Goal: Communication & Community: Answer question/provide support

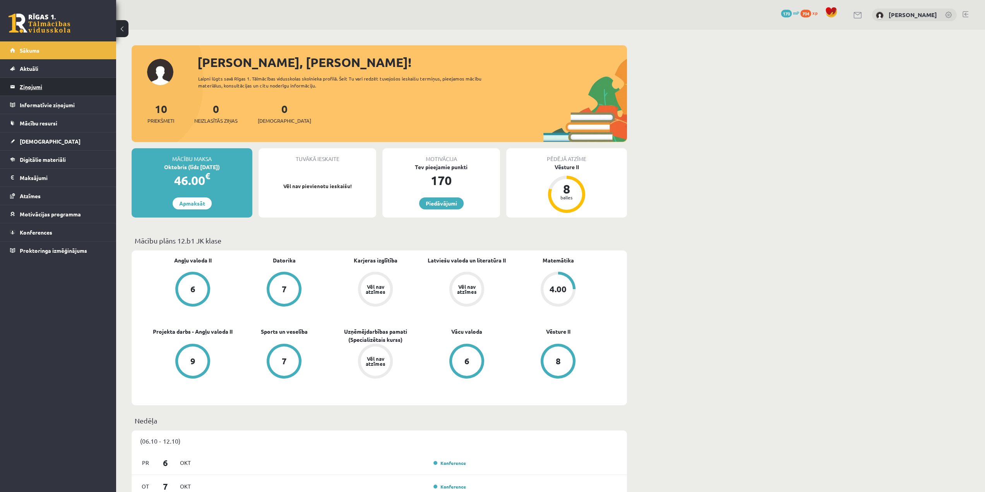
click at [43, 91] on legend "Ziņojumi 0" at bounding box center [63, 87] width 87 height 18
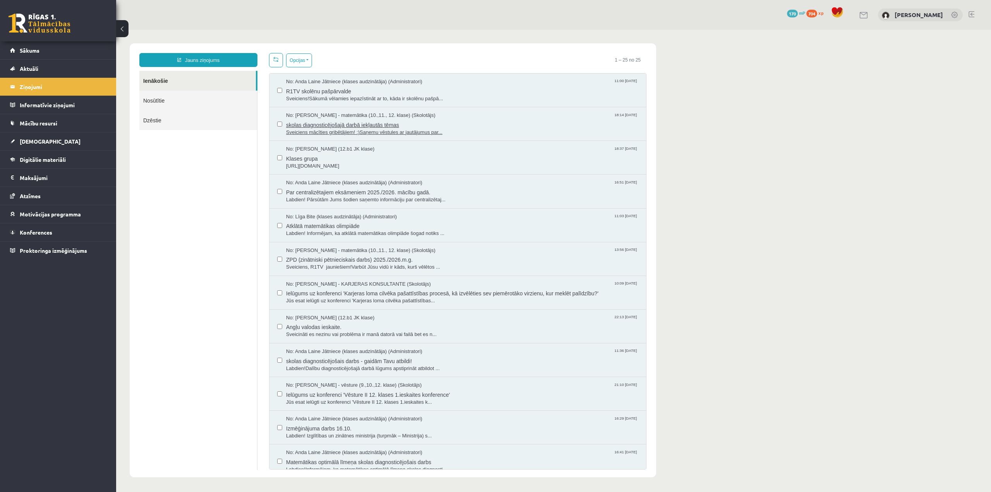
click at [325, 119] on span "skolas diagnosticējošajā darbā iekļautās tēmas" at bounding box center [462, 124] width 352 height 10
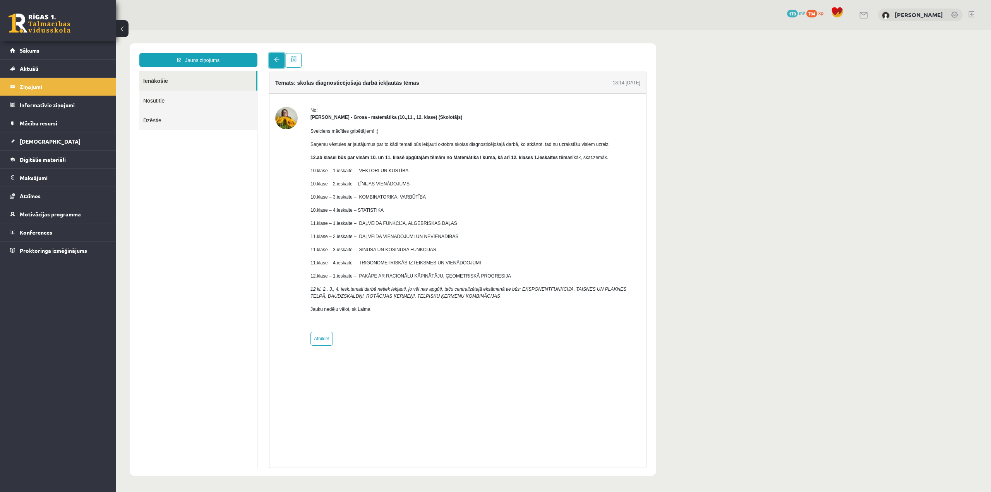
click at [278, 60] on span at bounding box center [276, 59] width 5 height 5
click at [271, 59] on link at bounding box center [276, 60] width 15 height 15
click at [177, 84] on link "Ienākošie" at bounding box center [197, 81] width 117 height 20
click at [62, 83] on legend "Ziņojumi 0" at bounding box center [63, 87] width 87 height 18
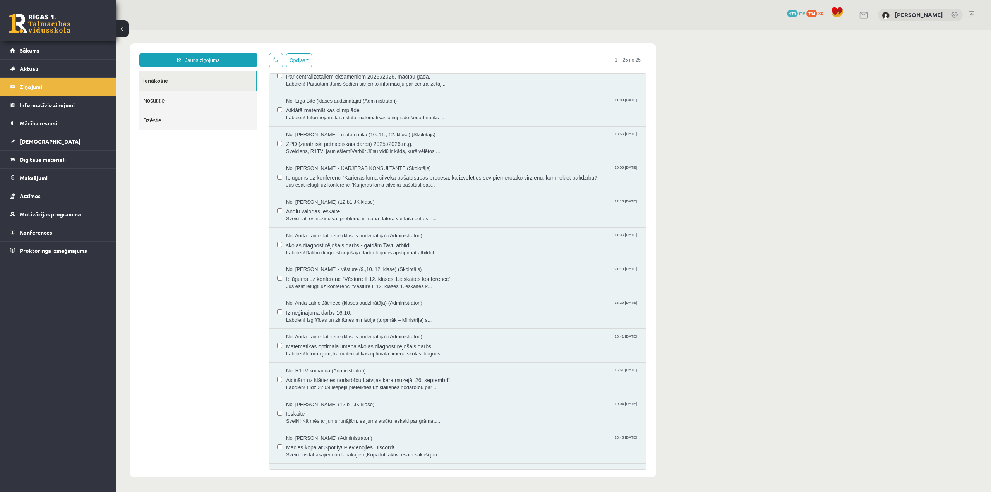
scroll to position [116, 0]
click at [360, 346] on span "Matemātikas optimālā līmeņa skolas diagnosticējošais darbs" at bounding box center [462, 345] width 352 height 10
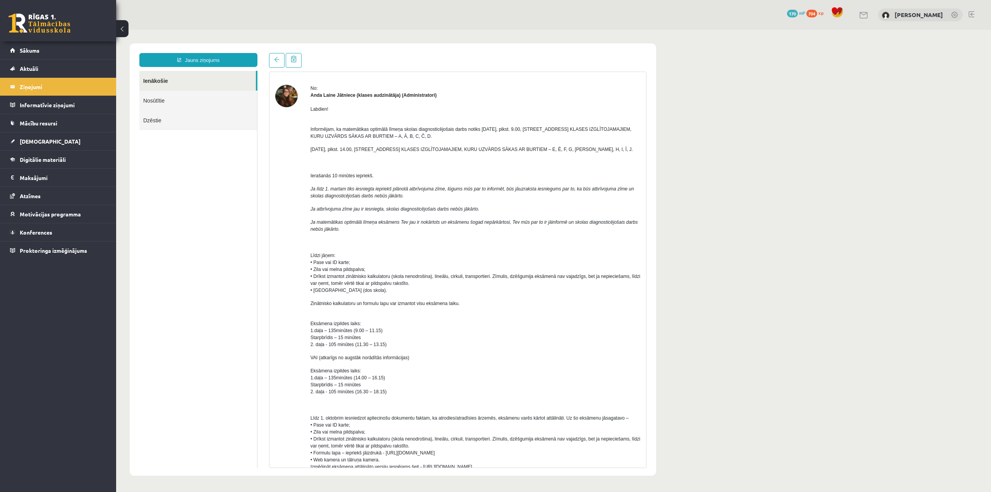
scroll to position [0, 0]
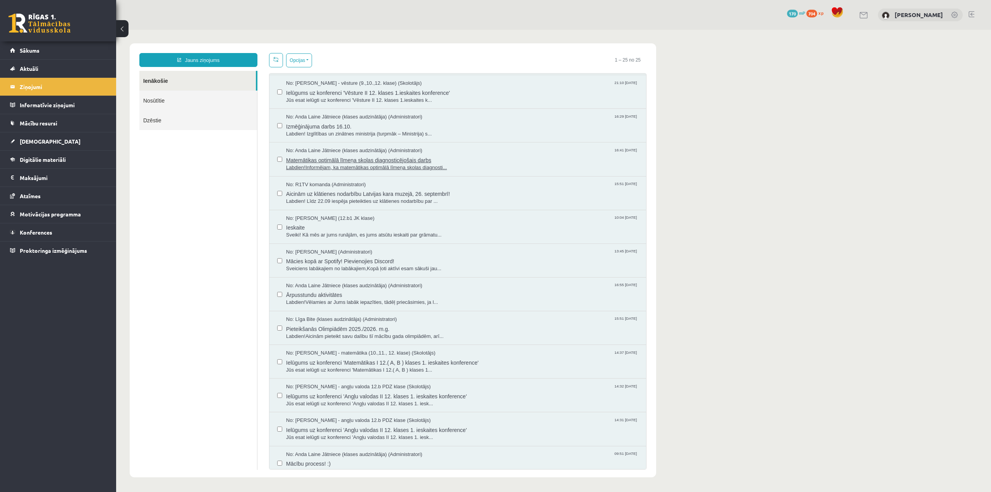
scroll to position [310, 0]
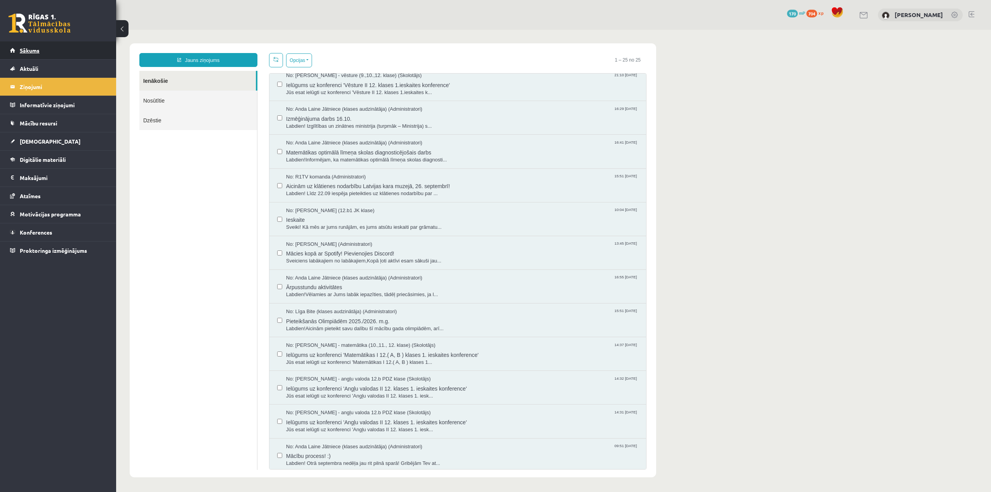
click at [39, 49] on span "Sākums" at bounding box center [30, 50] width 20 height 7
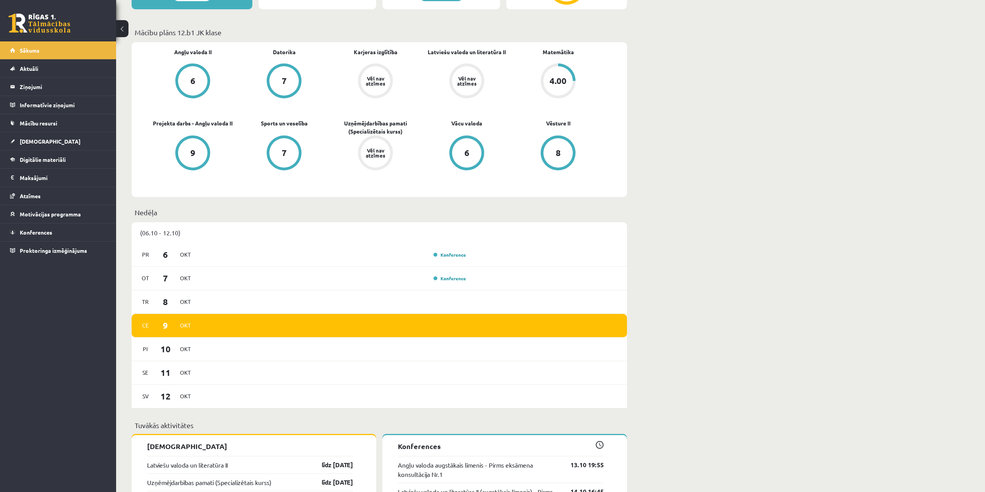
scroll to position [232, 0]
